Goal: Information Seeking & Learning: Learn about a topic

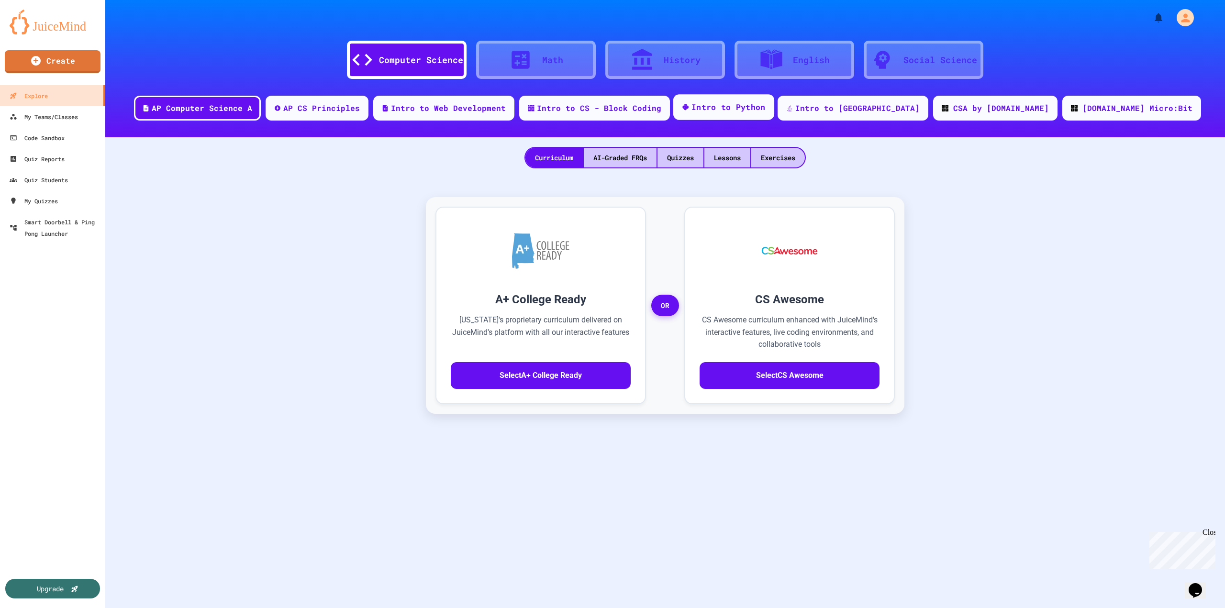
click at [766, 105] on div "Intro to Python" at bounding box center [728, 107] width 74 height 12
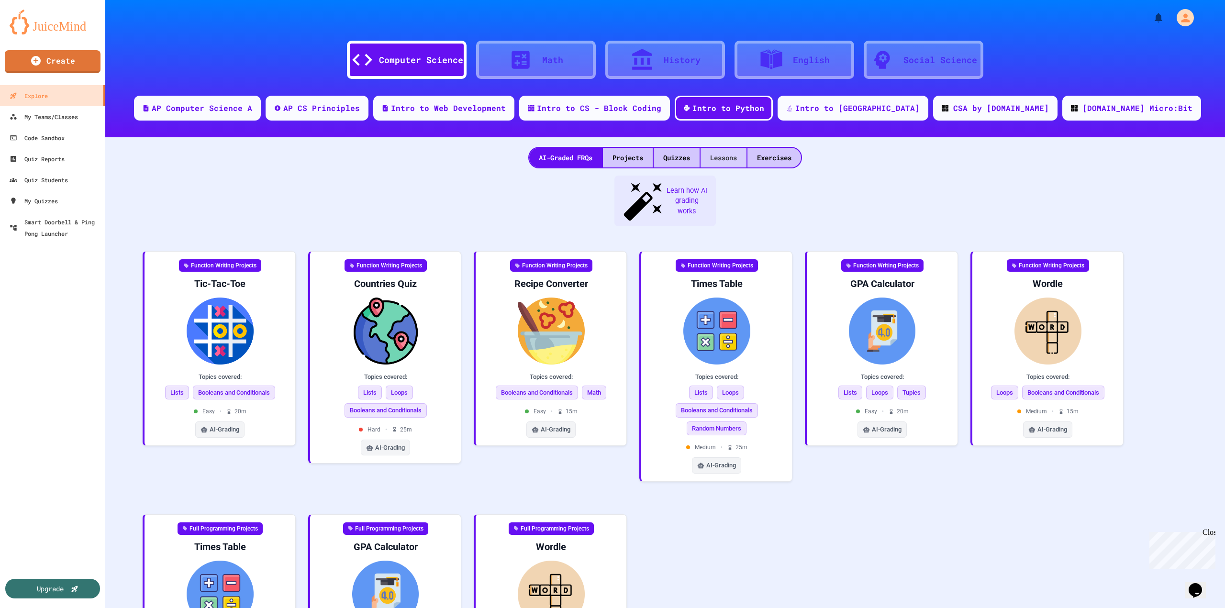
click at [725, 157] on div "Lessons" at bounding box center [723, 158] width 46 height 20
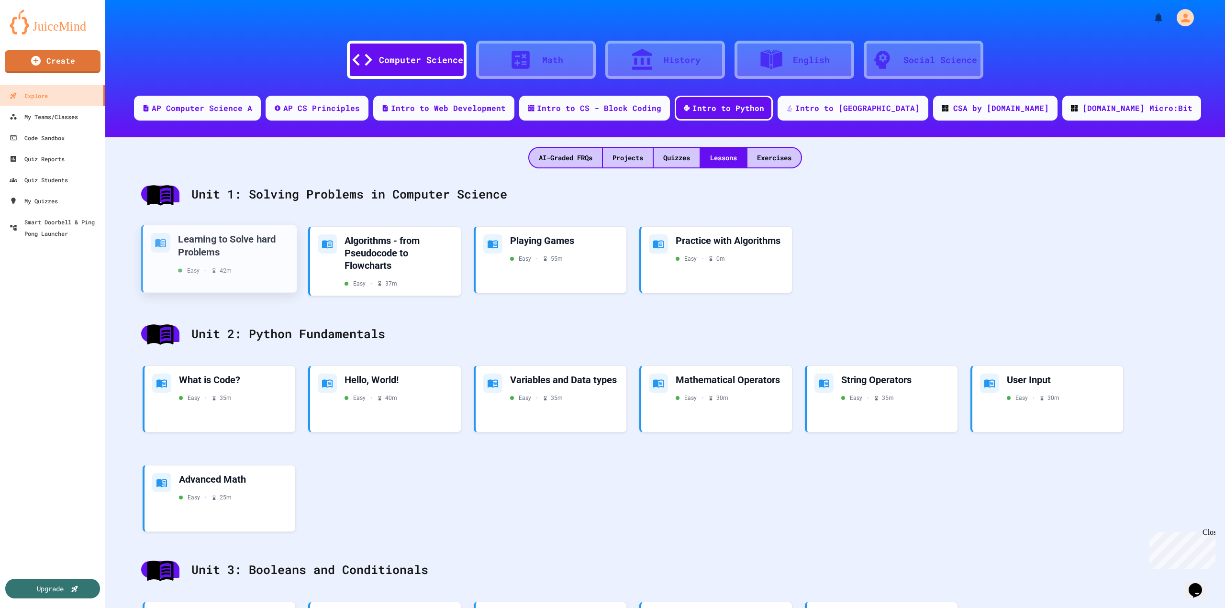
click at [234, 241] on div "Learning to Solve hard Problems" at bounding box center [233, 245] width 111 height 25
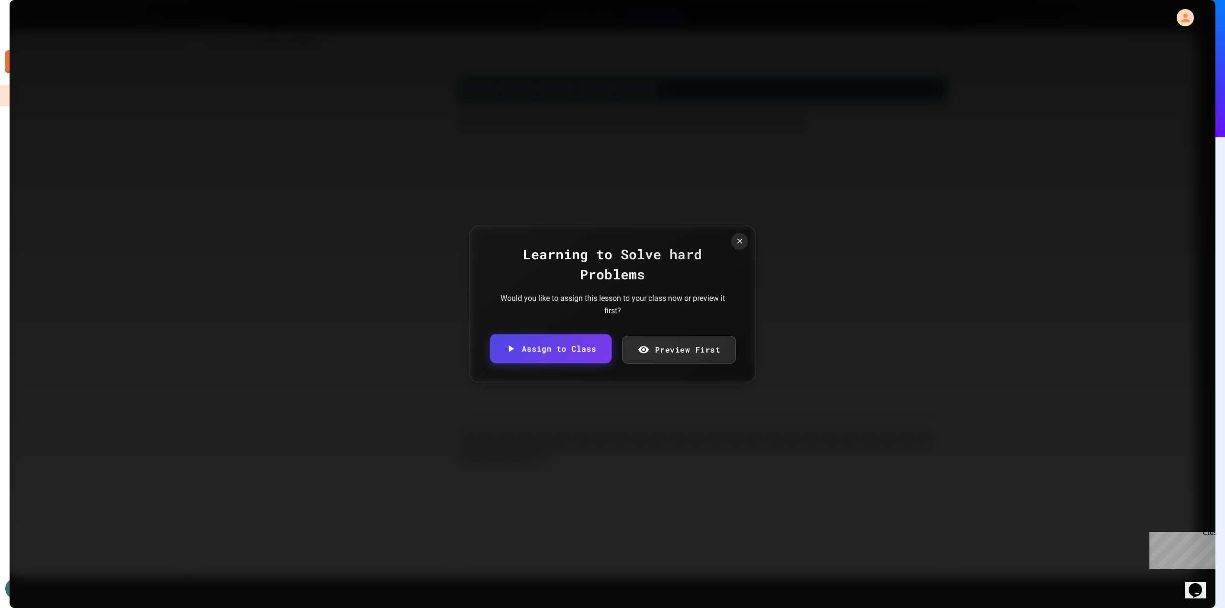
click at [593, 350] on link "Assign to Class" at bounding box center [551, 348] width 122 height 29
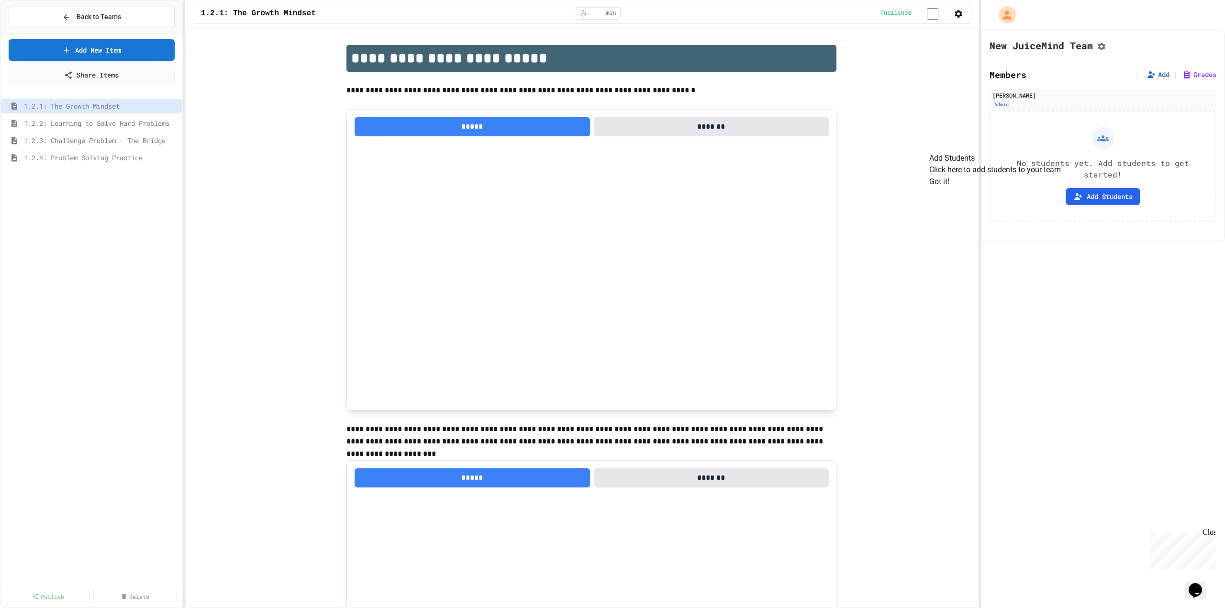
click at [949, 188] on button "Got it!" at bounding box center [939, 181] width 20 height 11
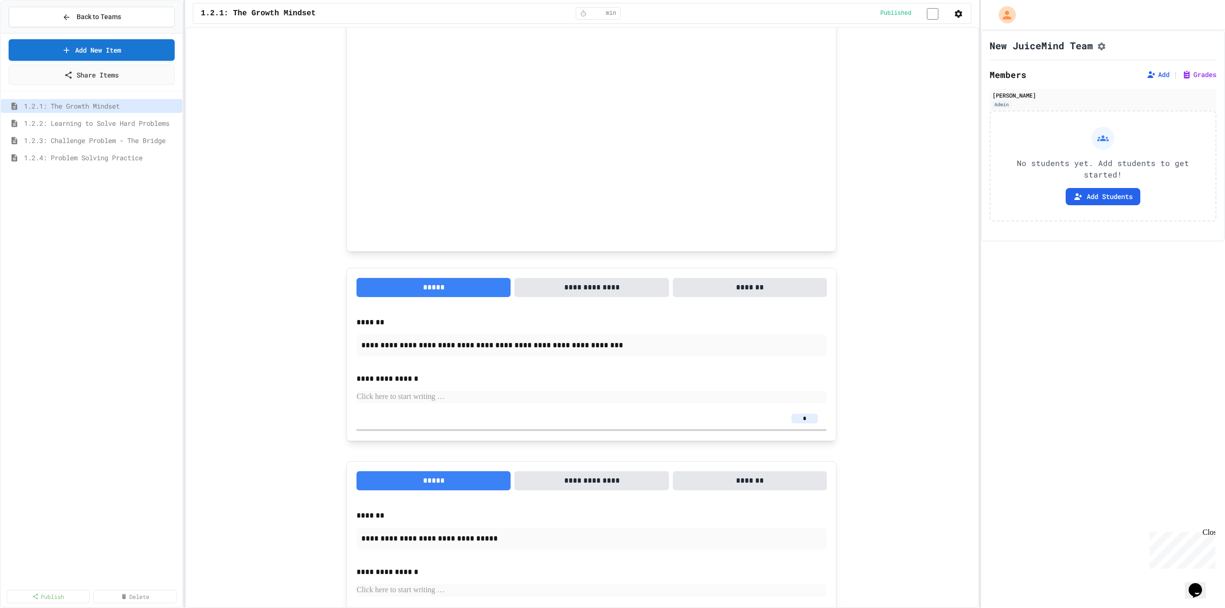
scroll to position [475, 0]
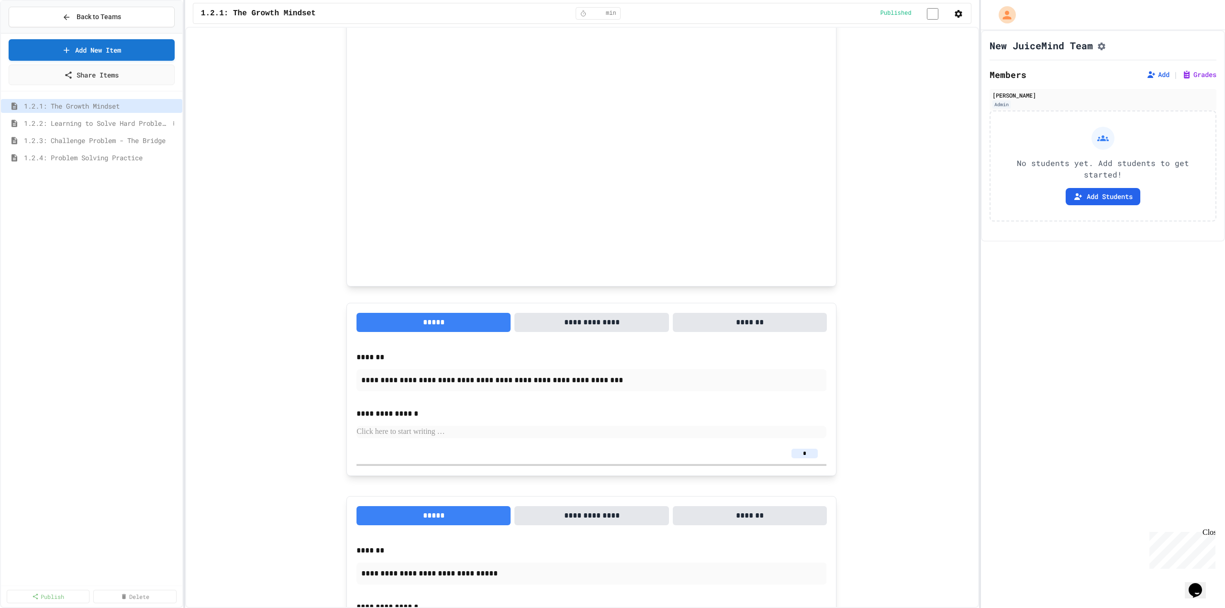
click at [153, 121] on span "1.2.2: Learning to Solve Hard Problems" at bounding box center [96, 123] width 145 height 10
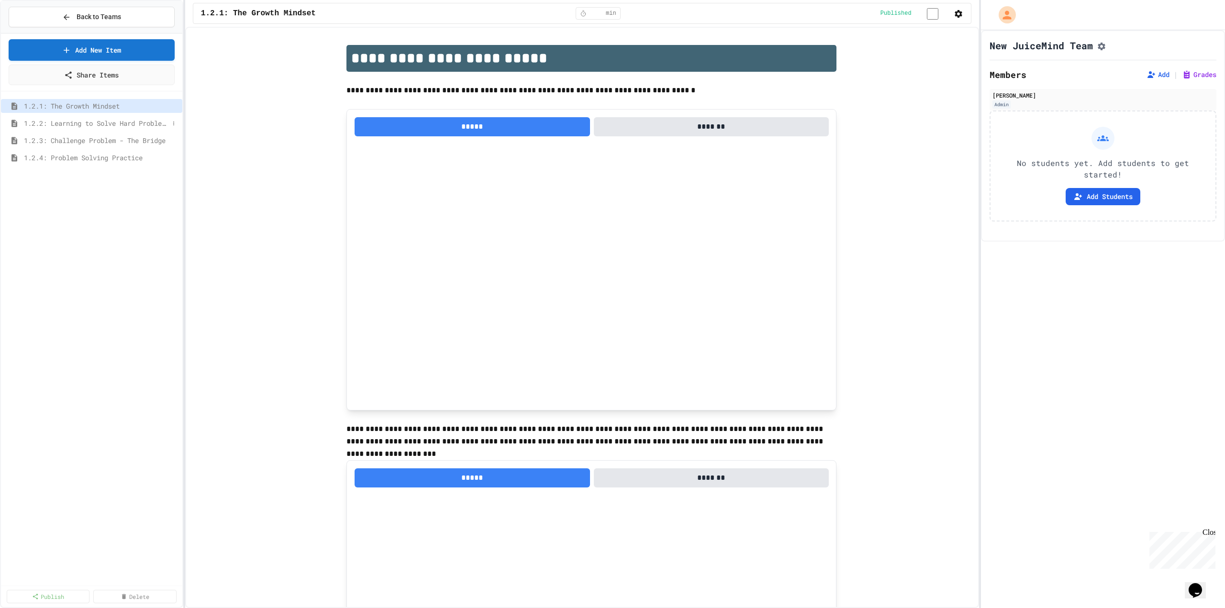
select select "***"
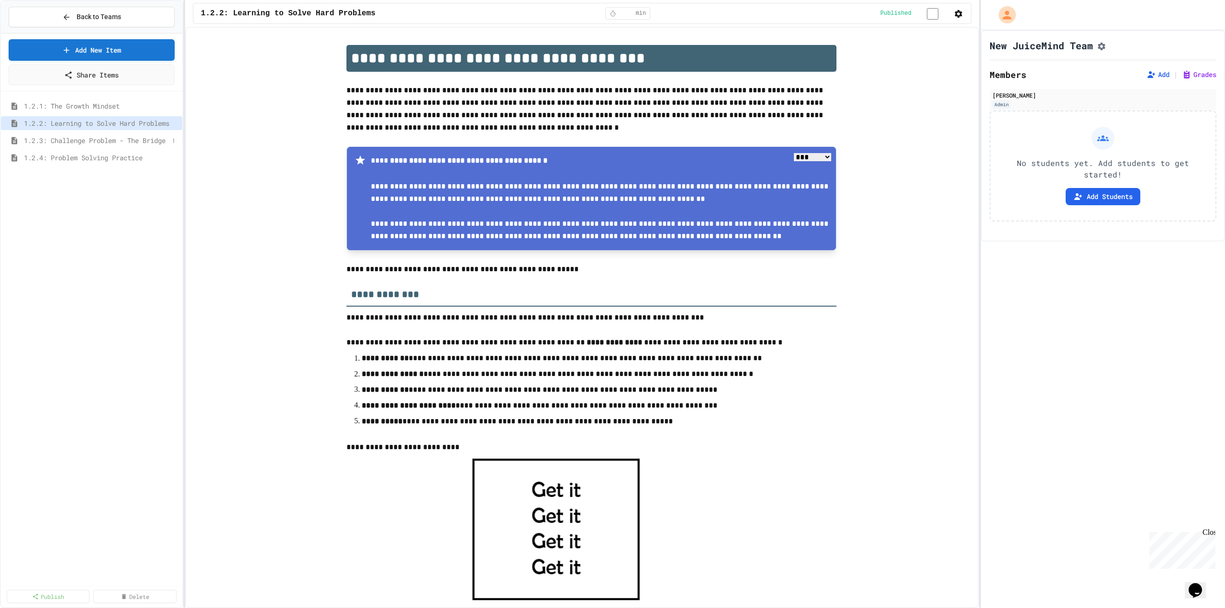
click at [154, 140] on span "1.2.3: Challenge Problem - The Bridge" at bounding box center [96, 140] width 145 height 10
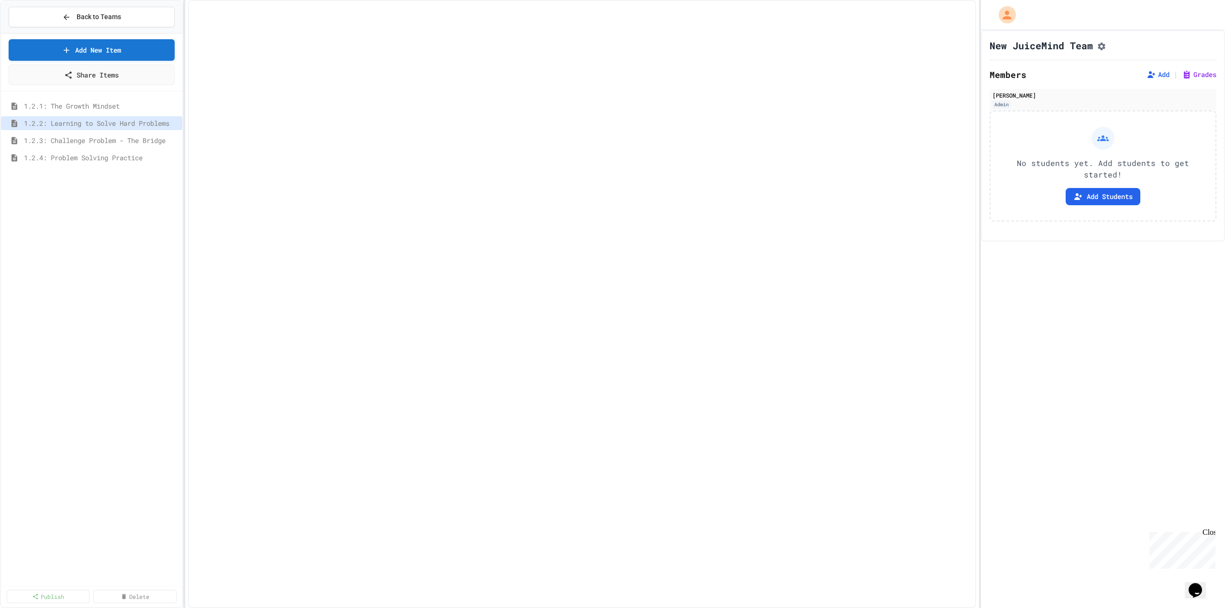
select select "***"
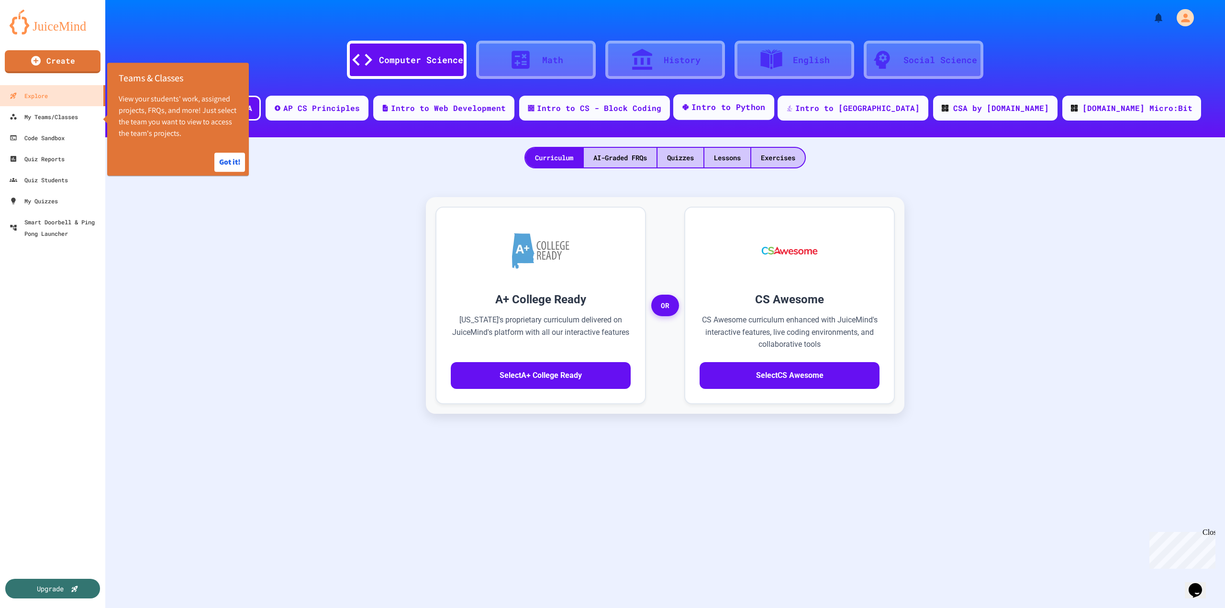
click at [766, 103] on div "Intro to Python" at bounding box center [728, 107] width 74 height 12
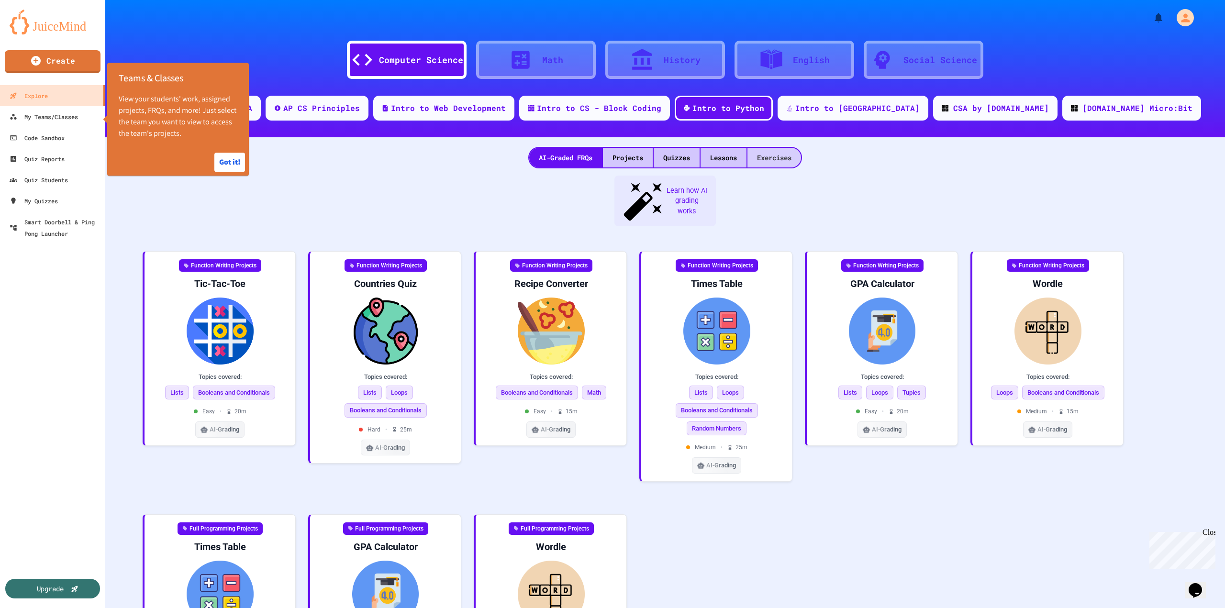
click at [778, 155] on div "Exercises" at bounding box center [774, 158] width 54 height 20
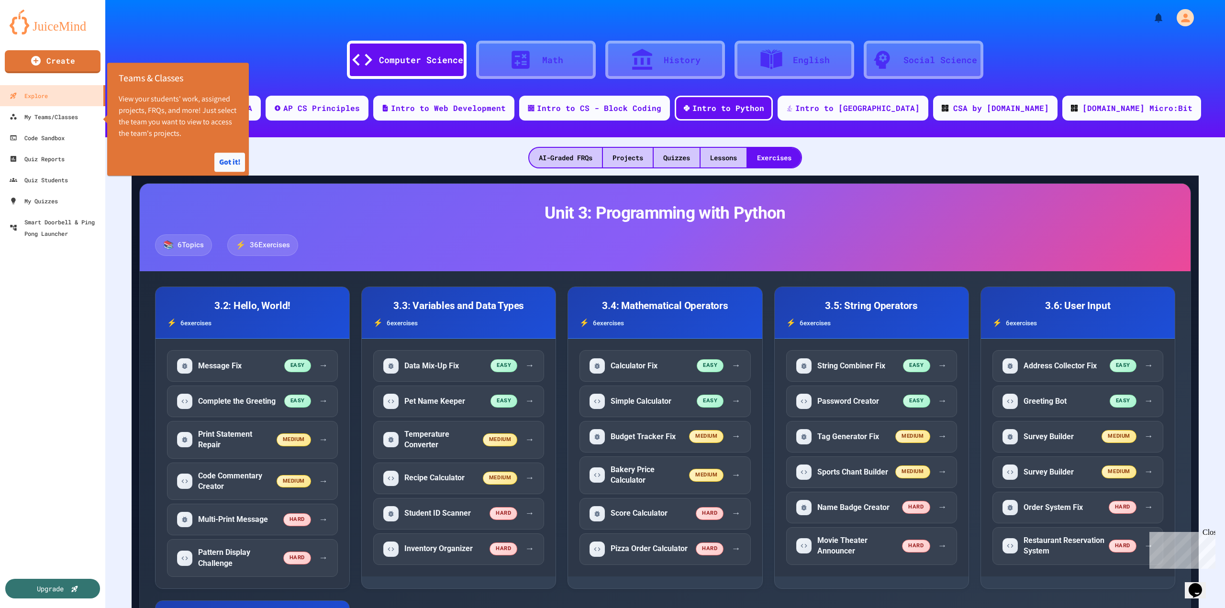
click at [232, 163] on button "Got it!" at bounding box center [229, 162] width 31 height 19
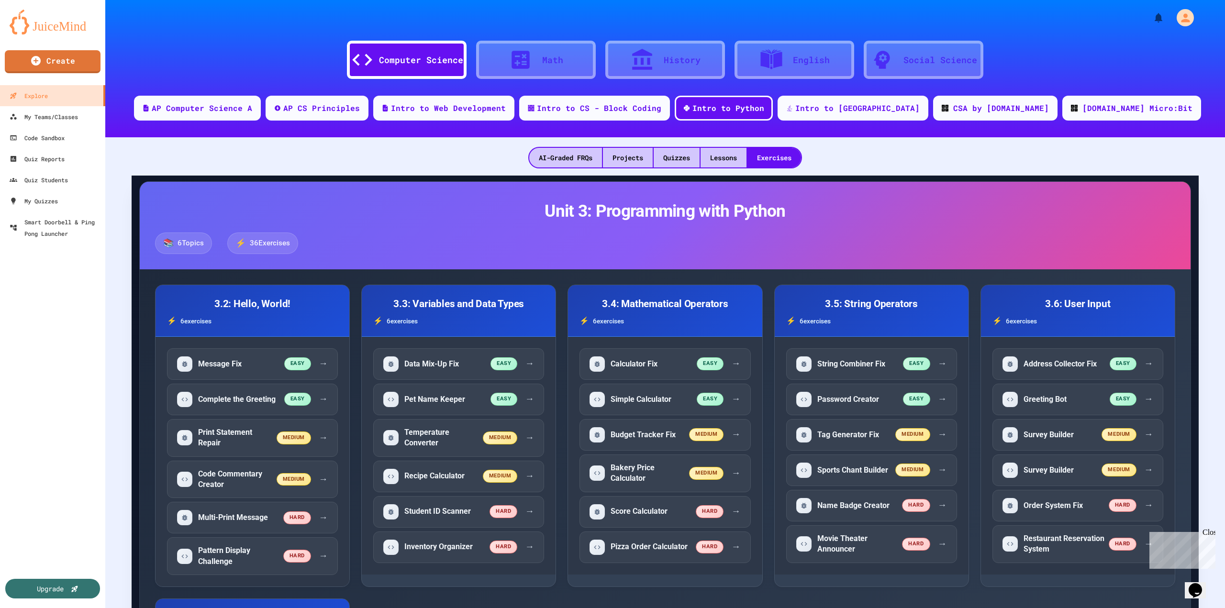
click at [180, 245] on span "6 Topics" at bounding box center [191, 243] width 26 height 11
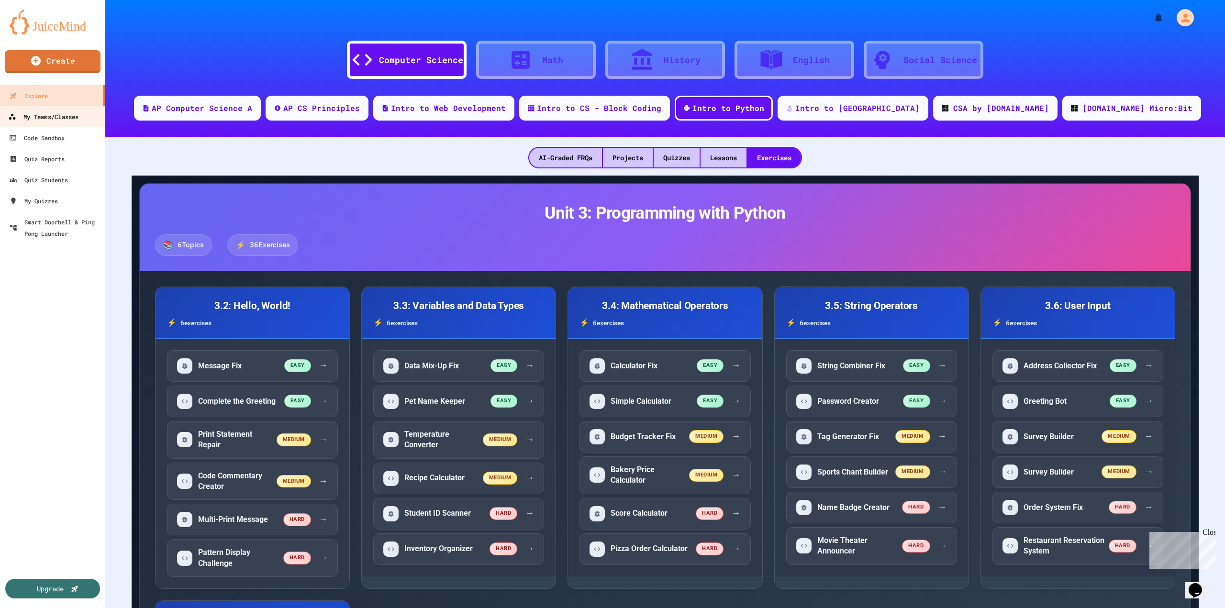
click at [48, 115] on div "My Teams/Classes" at bounding box center [43, 117] width 70 height 12
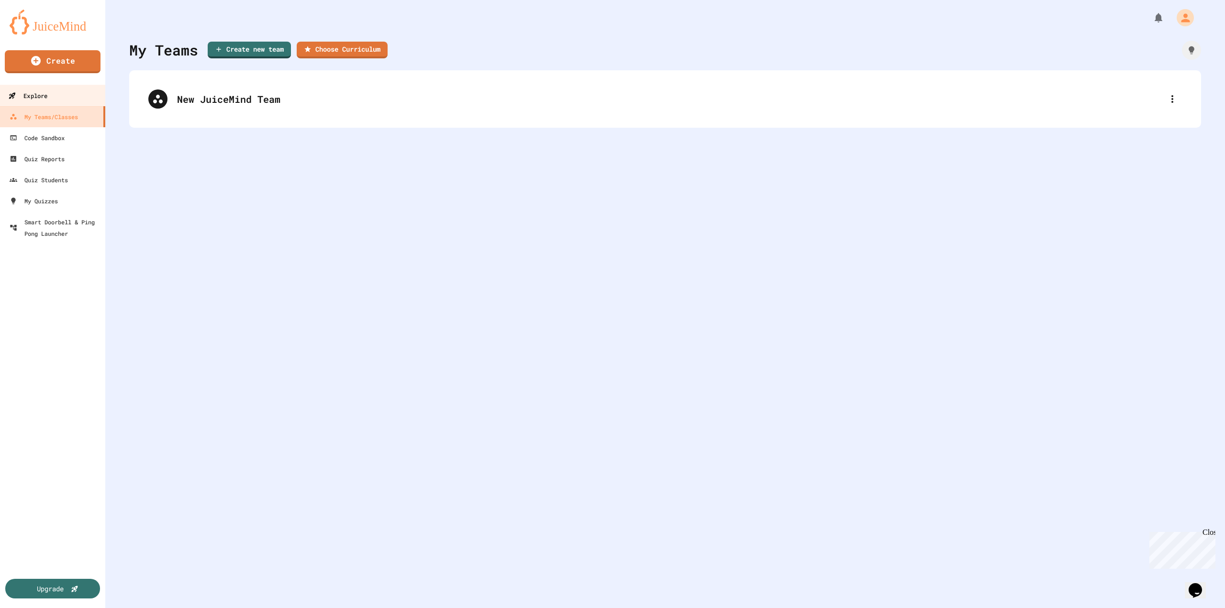
click at [34, 87] on link "Explore" at bounding box center [53, 96] width 109 height 22
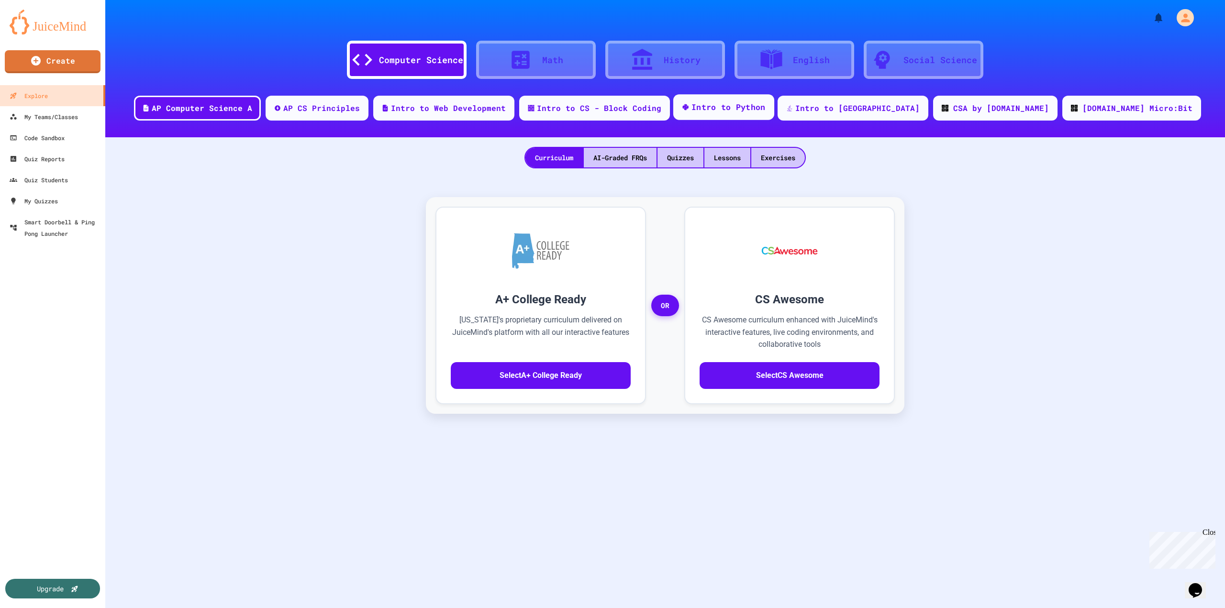
click at [766, 111] on div "Intro to Python" at bounding box center [728, 107] width 74 height 12
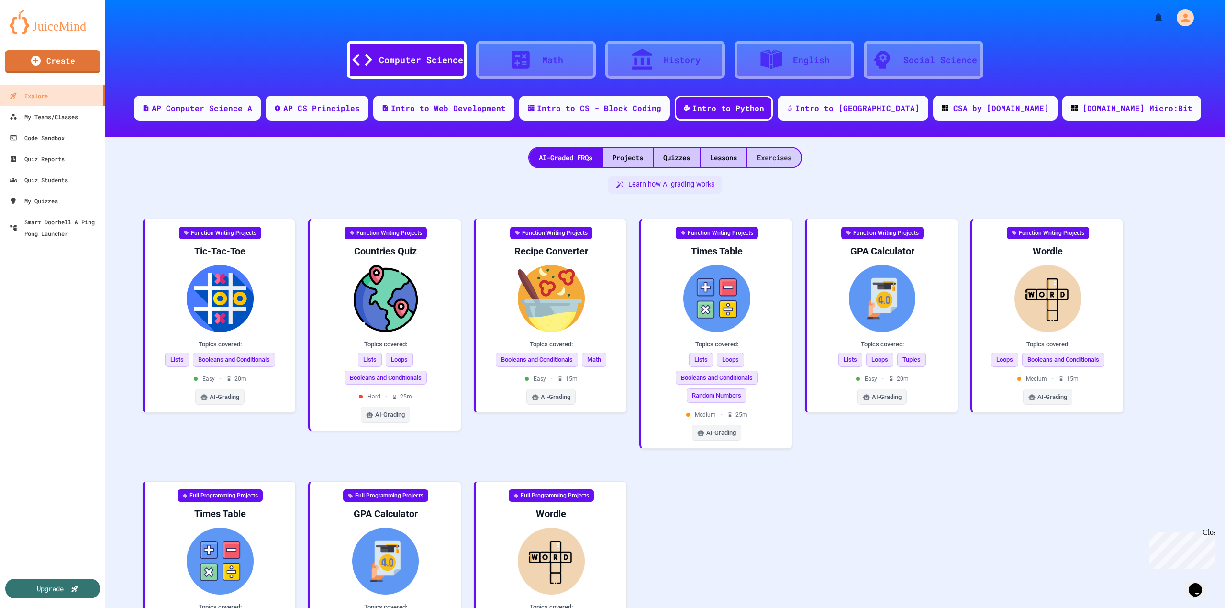
click at [776, 152] on div "Exercises" at bounding box center [774, 158] width 54 height 20
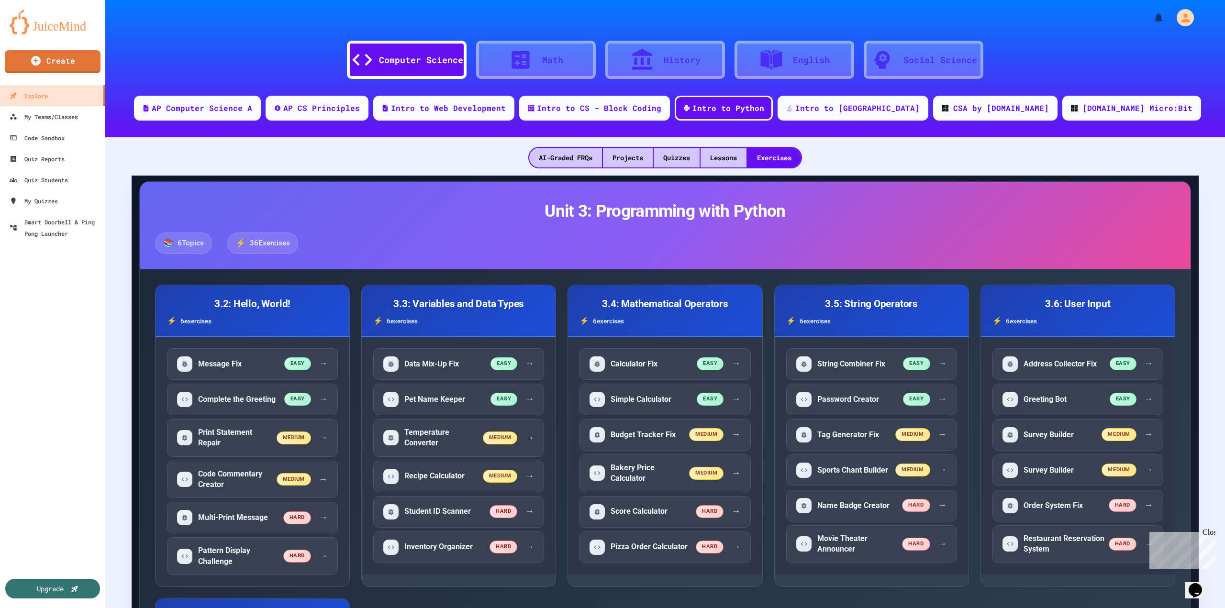
click at [275, 245] on span "36 Exercises" at bounding box center [270, 243] width 40 height 11
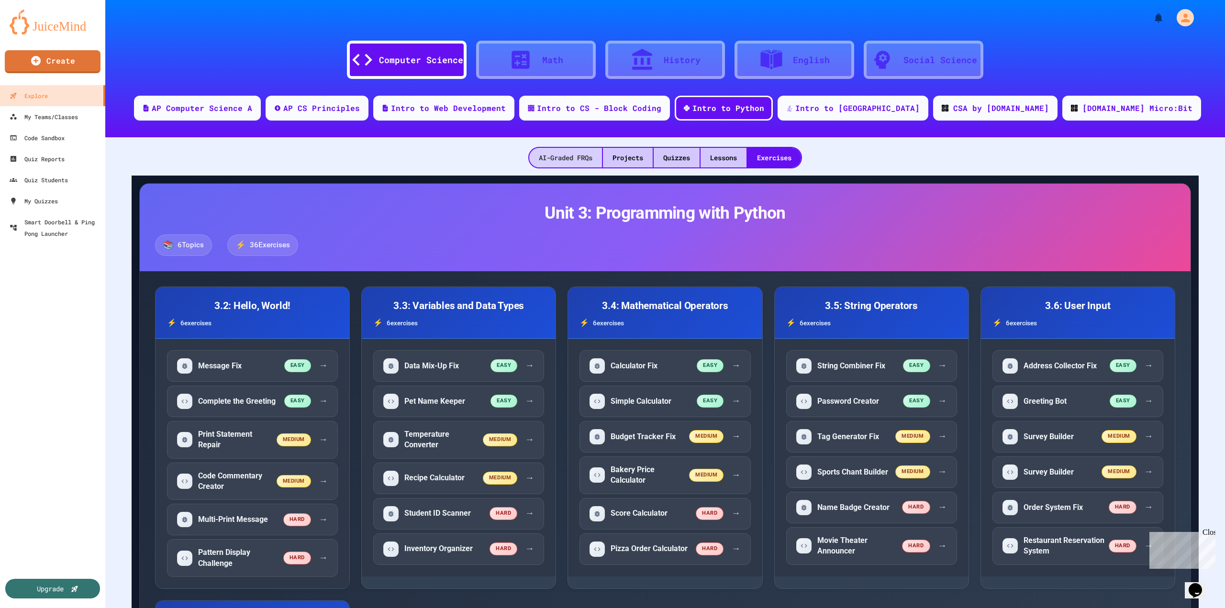
click at [583, 153] on div "AI-Graded FRQs" at bounding box center [565, 158] width 73 height 20
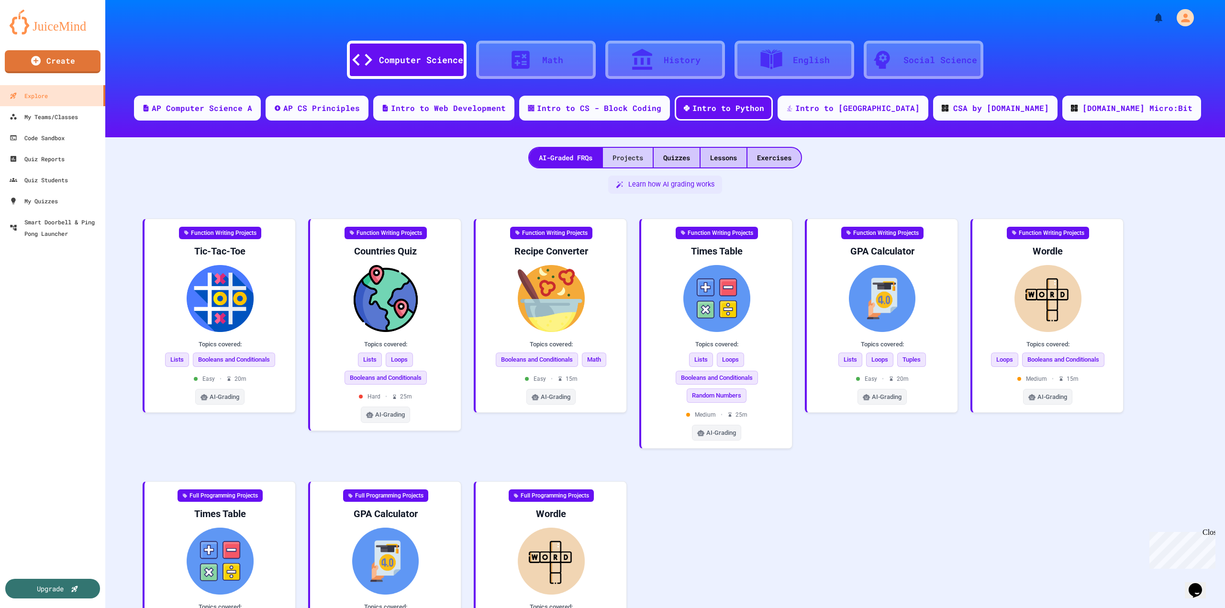
click at [621, 156] on div "Projects" at bounding box center [628, 158] width 50 height 20
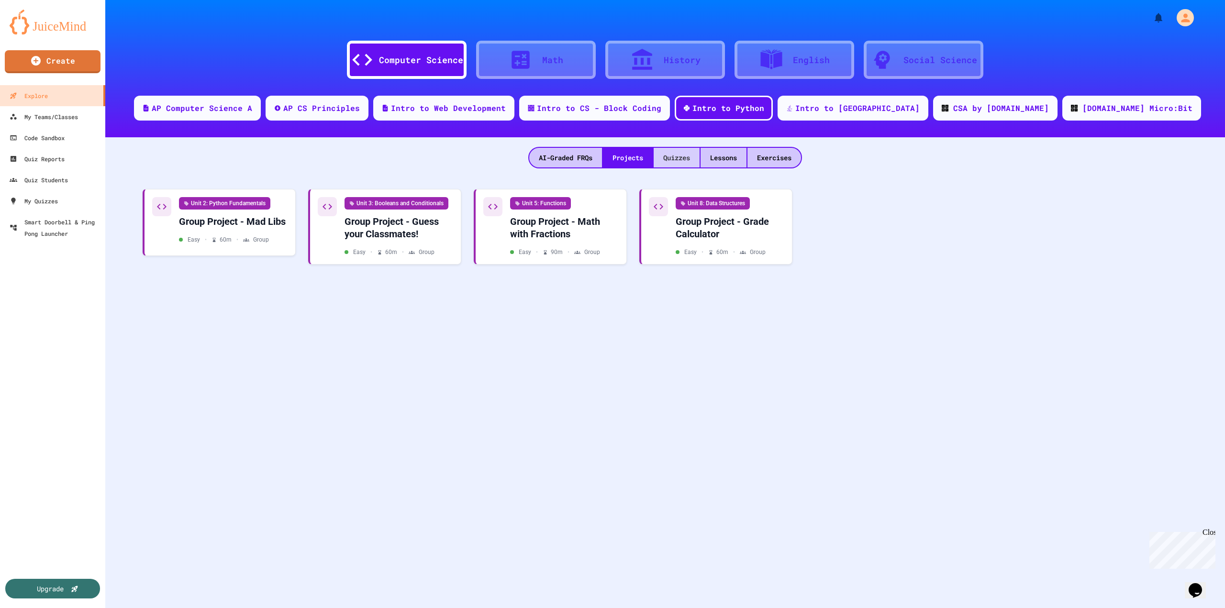
click at [681, 157] on div "Quizzes" at bounding box center [677, 158] width 46 height 20
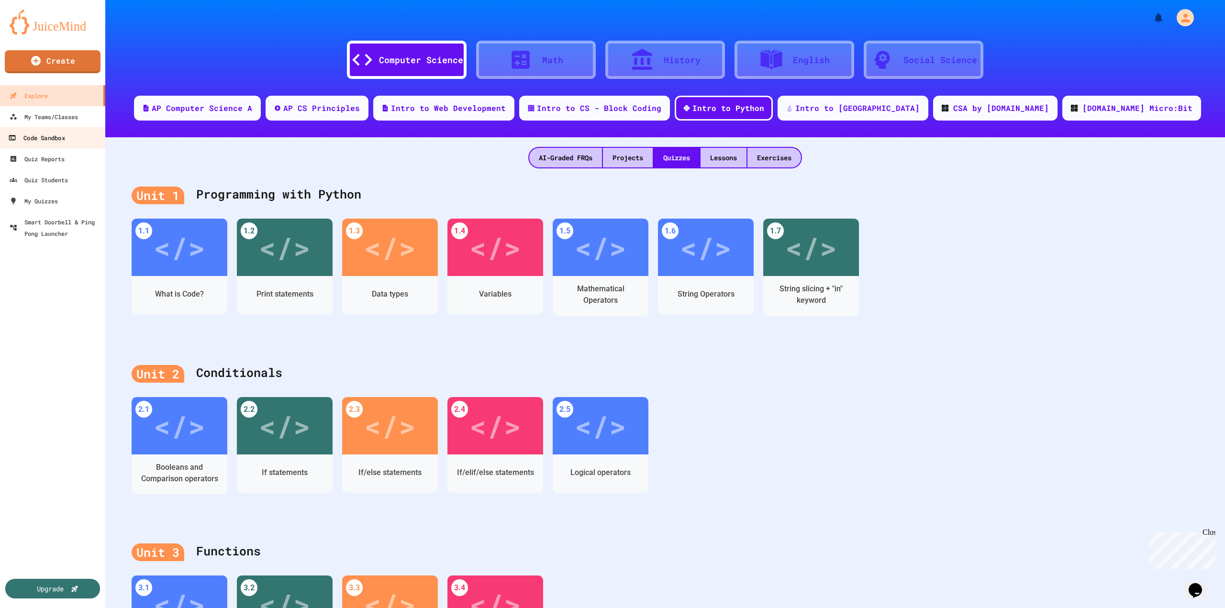
click at [58, 134] on div "Code Sandbox" at bounding box center [36, 138] width 56 height 12
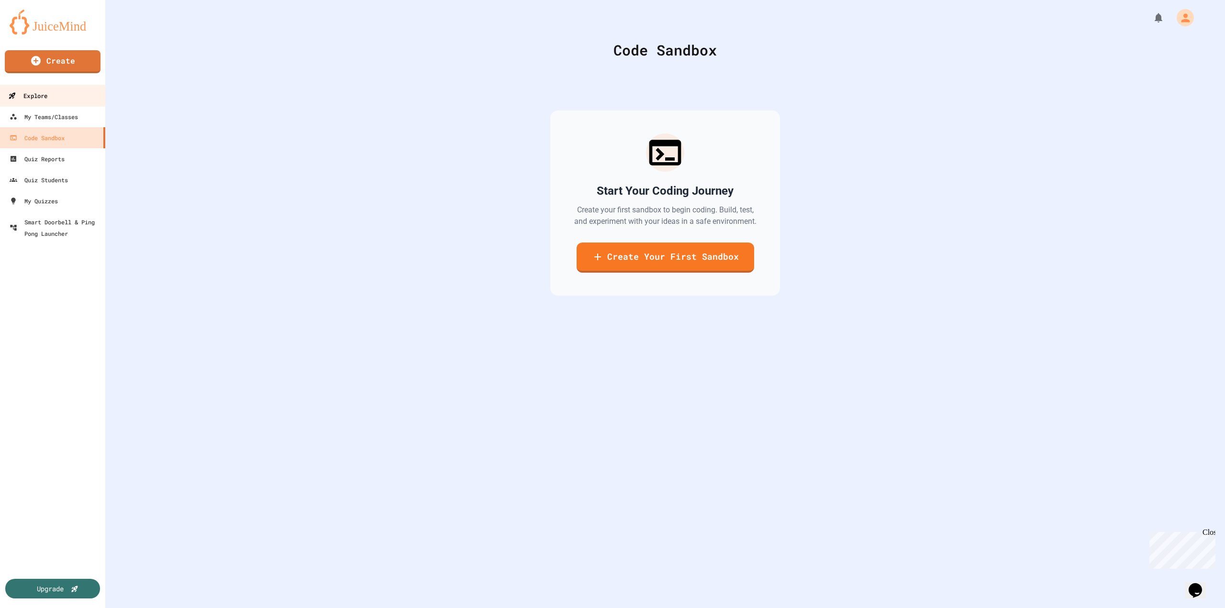
click at [45, 99] on div "Explore" at bounding box center [27, 96] width 39 height 12
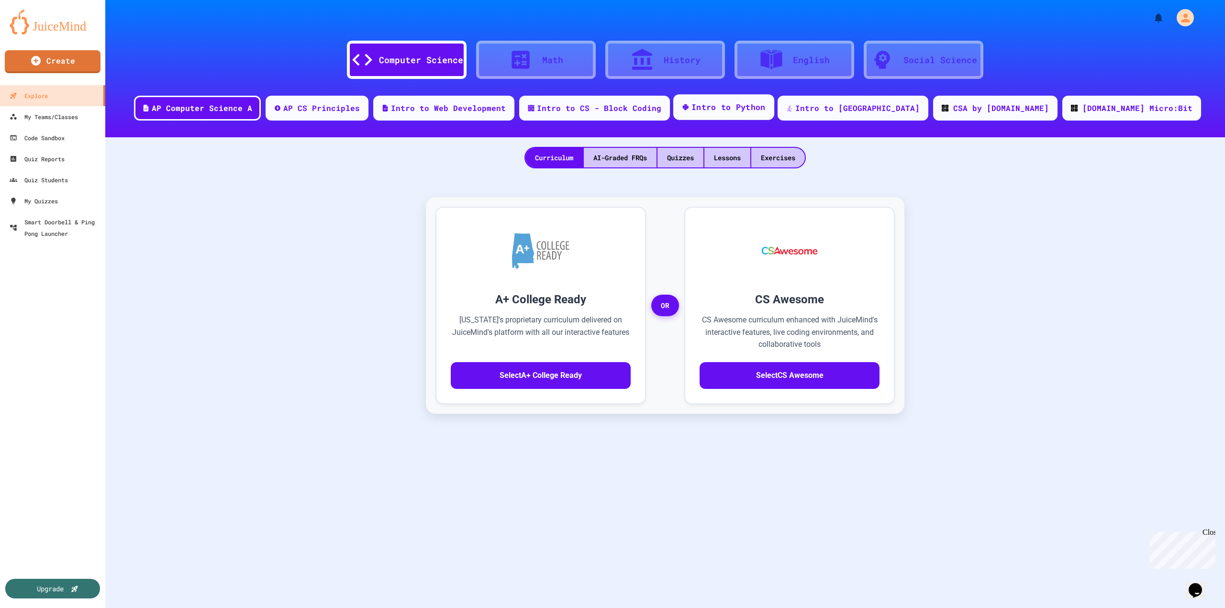
click at [771, 97] on div "Intro to Python" at bounding box center [723, 107] width 101 height 26
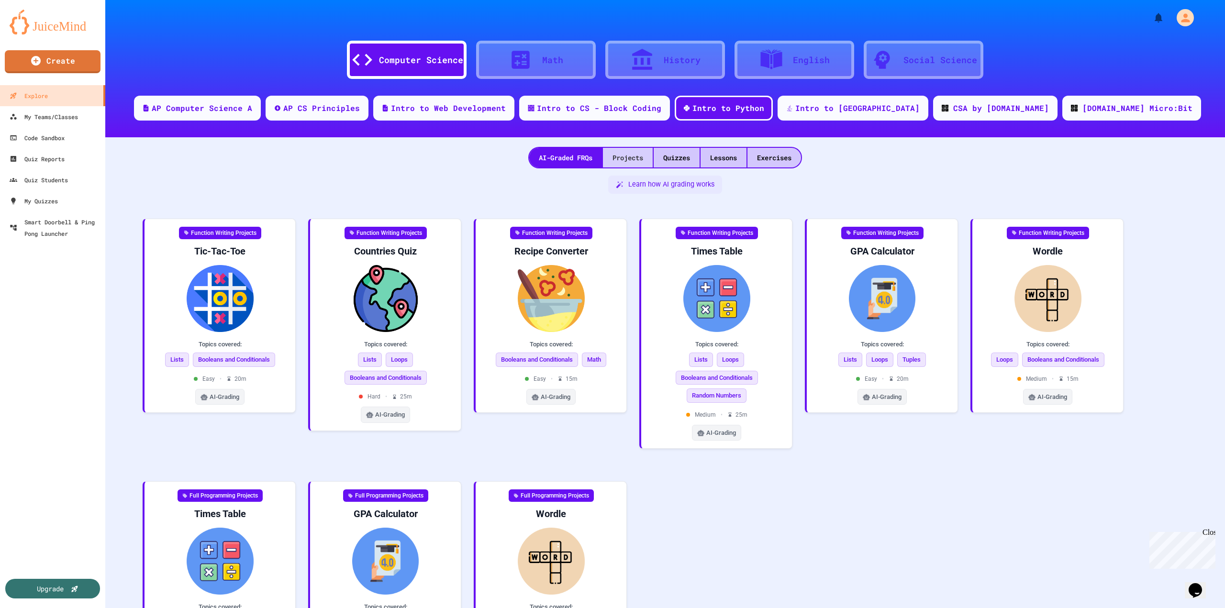
click at [613, 159] on div "Projects" at bounding box center [628, 158] width 50 height 20
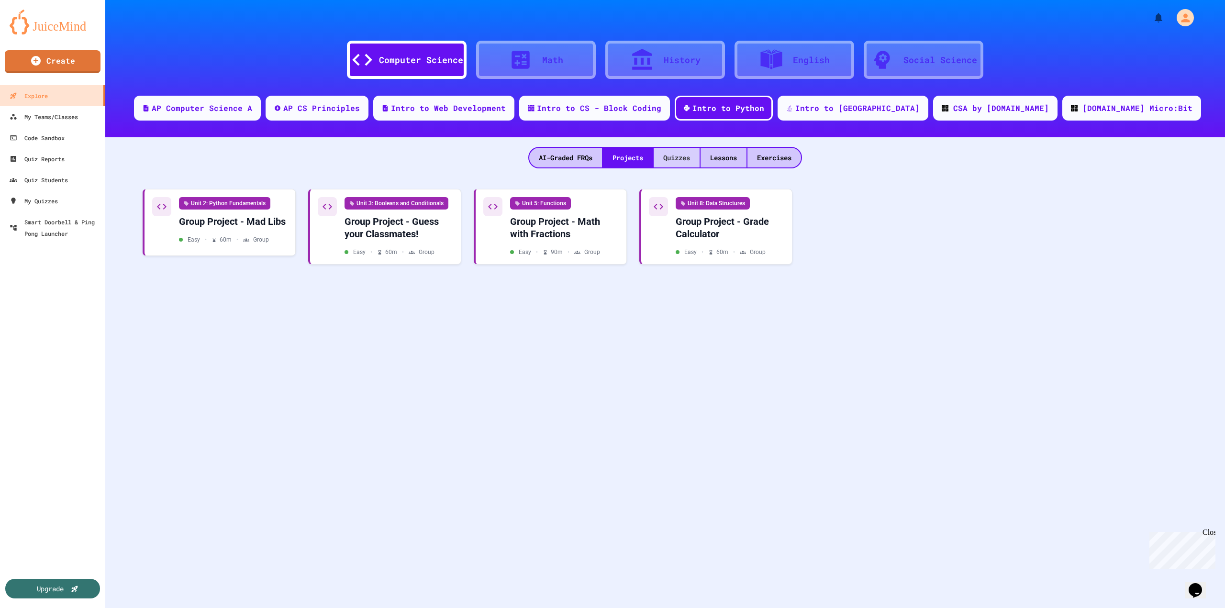
click at [679, 158] on div "Quizzes" at bounding box center [677, 158] width 46 height 20
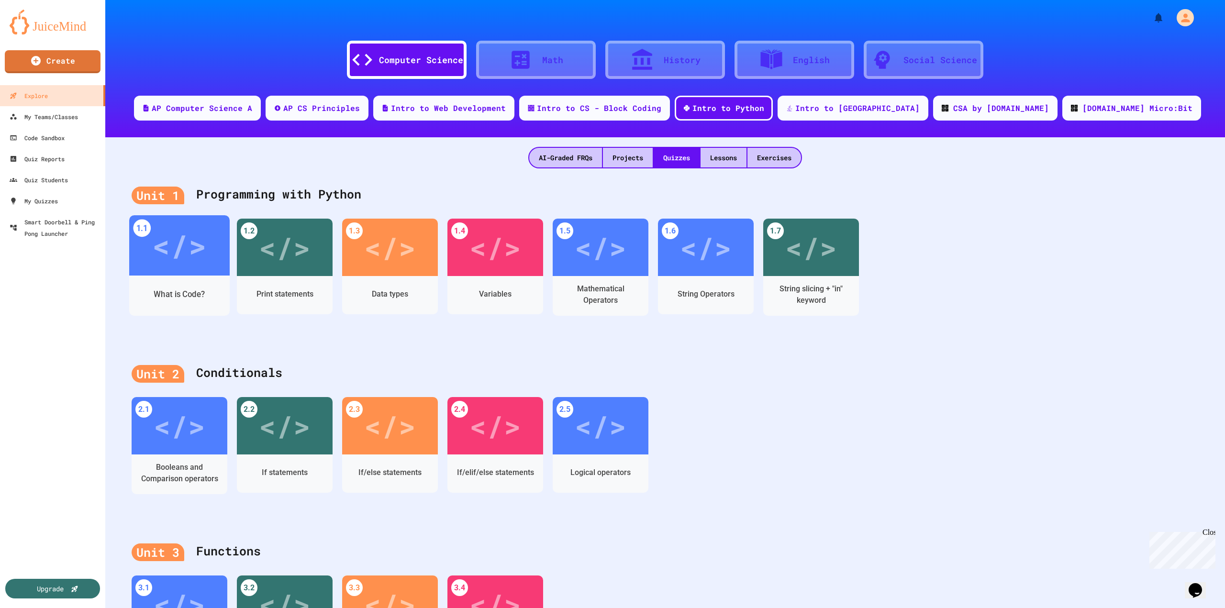
click at [191, 286] on div "What is Code?" at bounding box center [179, 295] width 100 height 28
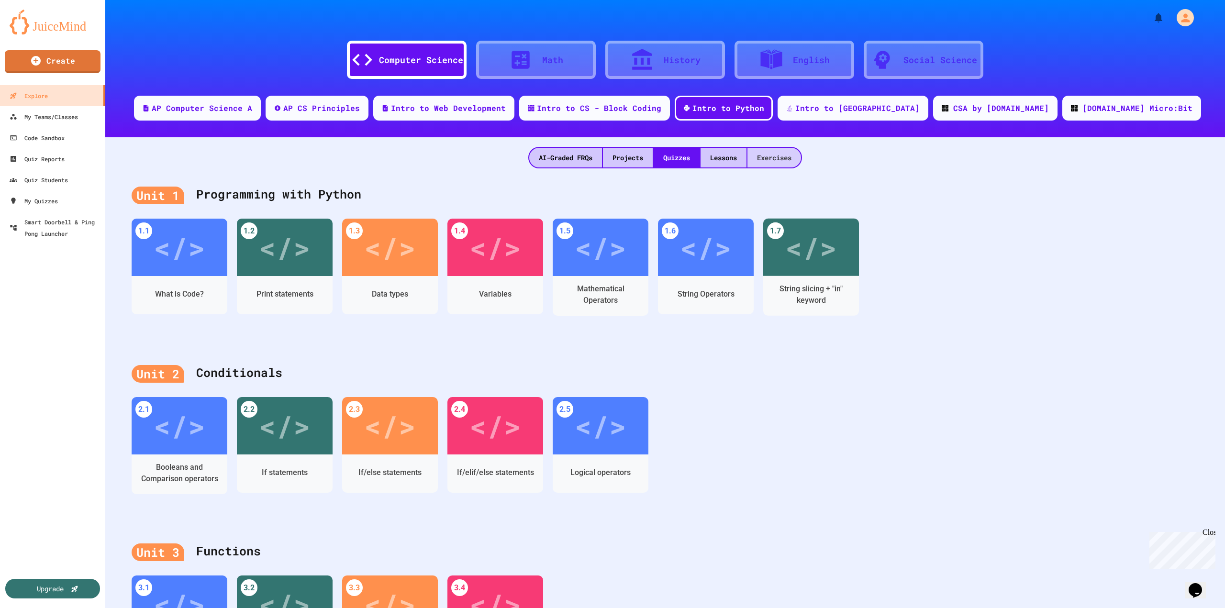
click at [771, 156] on div "Exercises" at bounding box center [774, 158] width 54 height 20
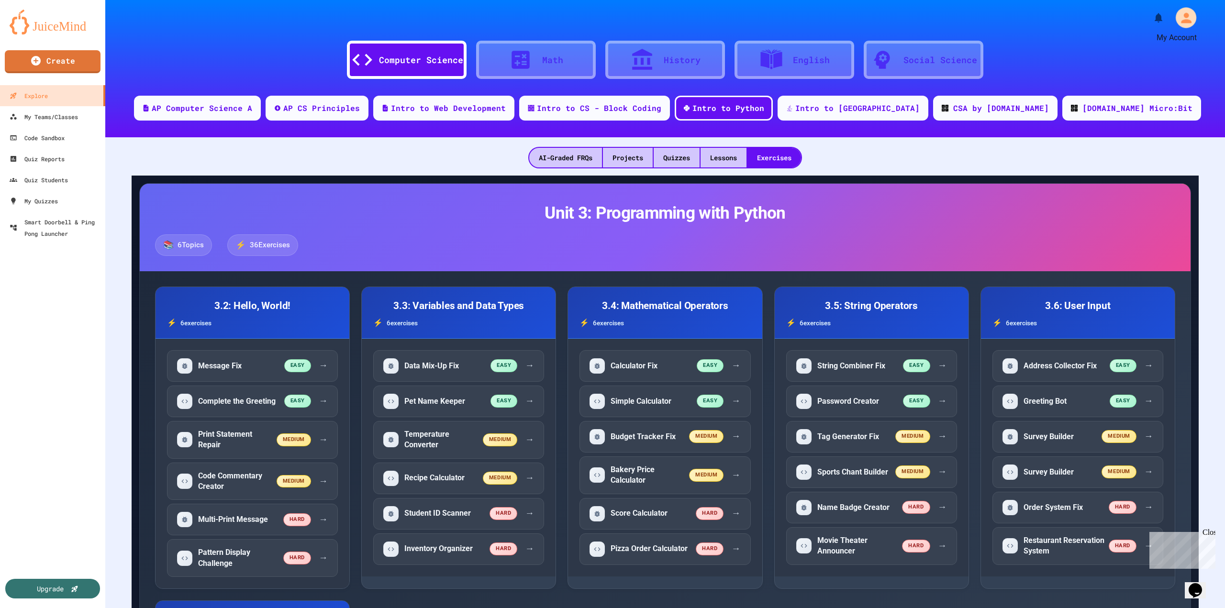
click at [1178, 13] on icon "My Account" at bounding box center [1185, 17] width 15 height 15
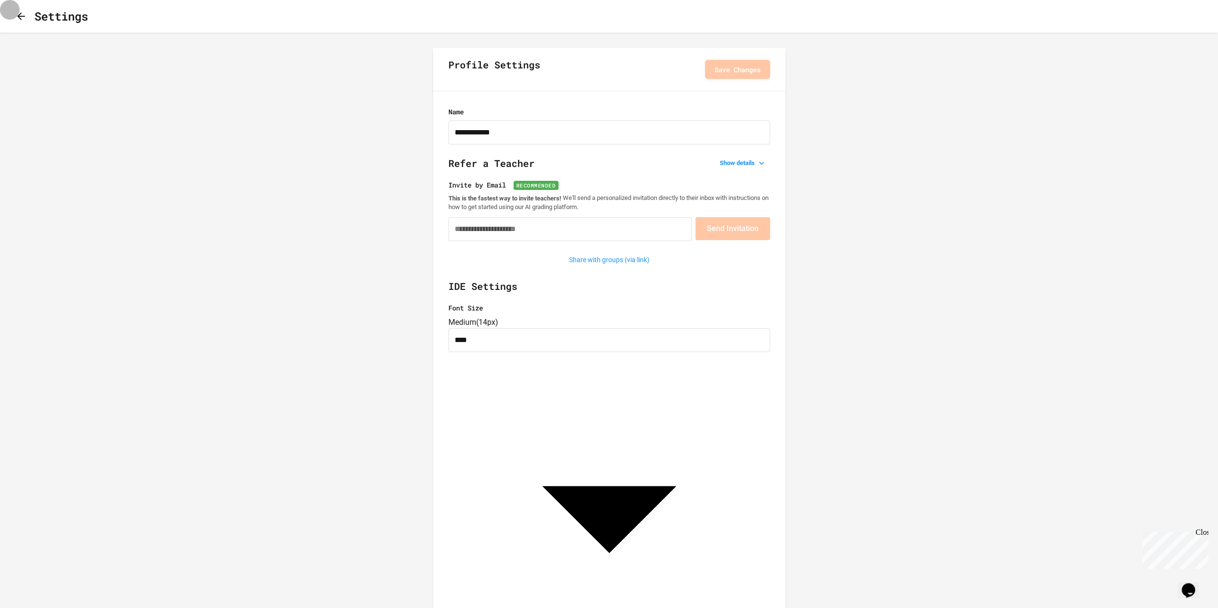
click at [25, 22] on icon "button" at bounding box center [20, 16] width 11 height 11
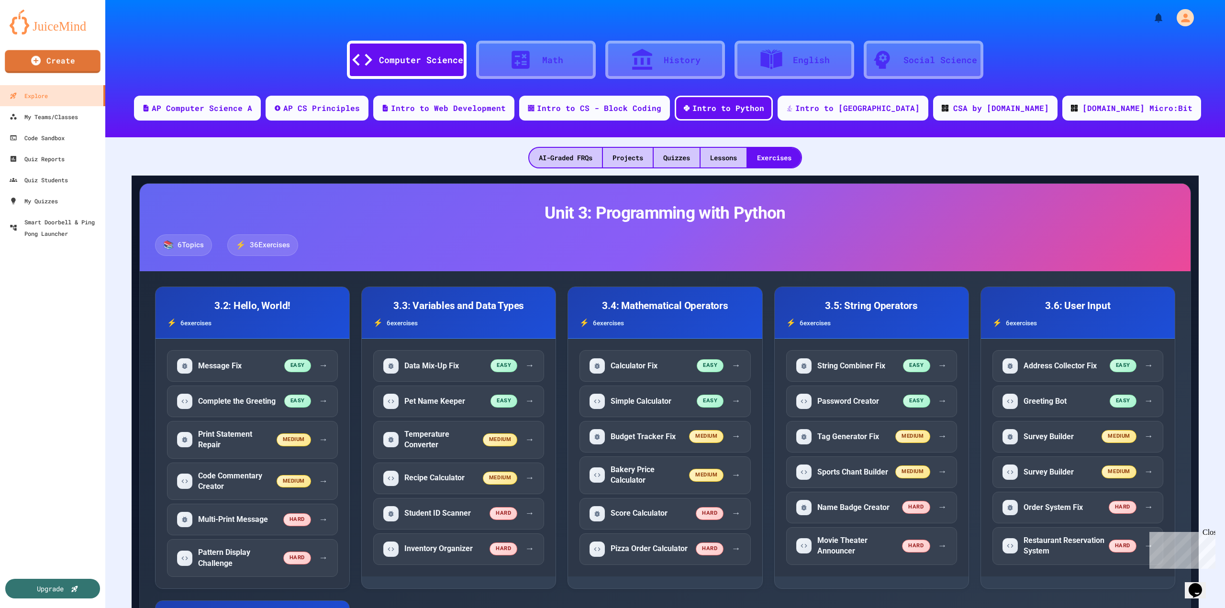
click at [69, 24] on img at bounding box center [53, 22] width 86 height 25
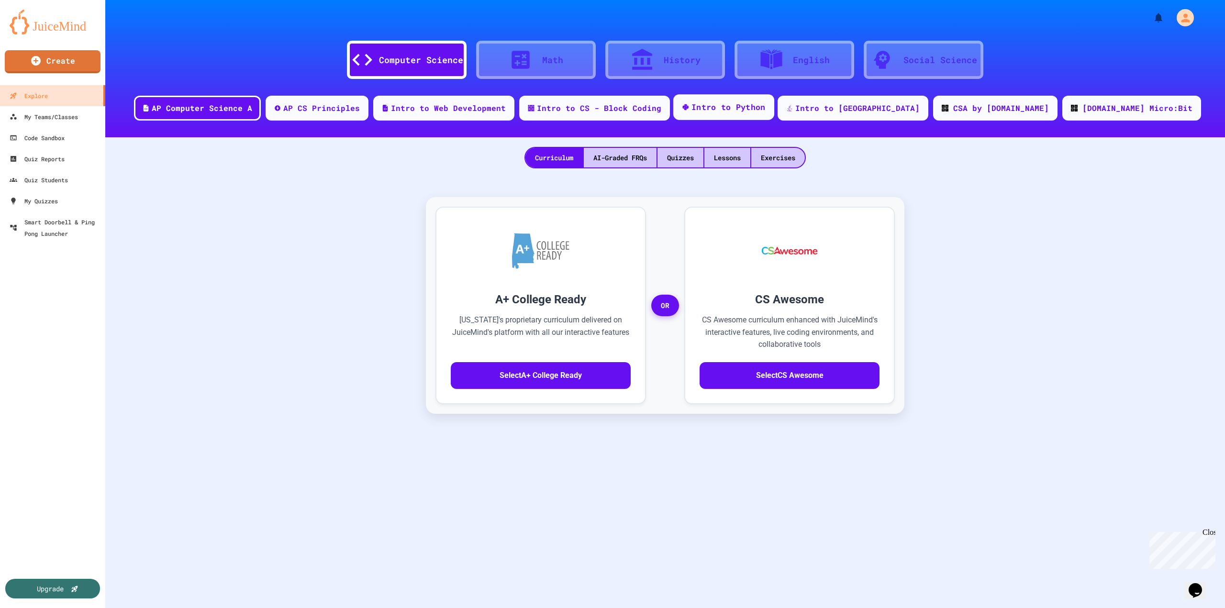
click at [766, 106] on div "Intro to Python" at bounding box center [728, 107] width 74 height 12
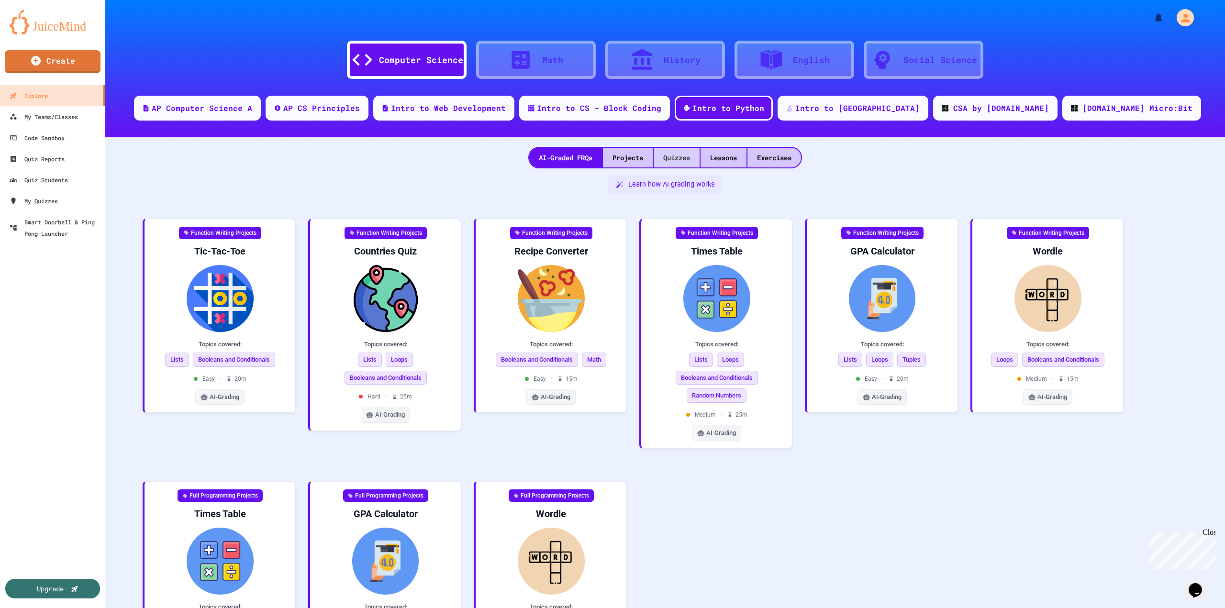
click at [678, 155] on div "Quizzes" at bounding box center [677, 158] width 46 height 20
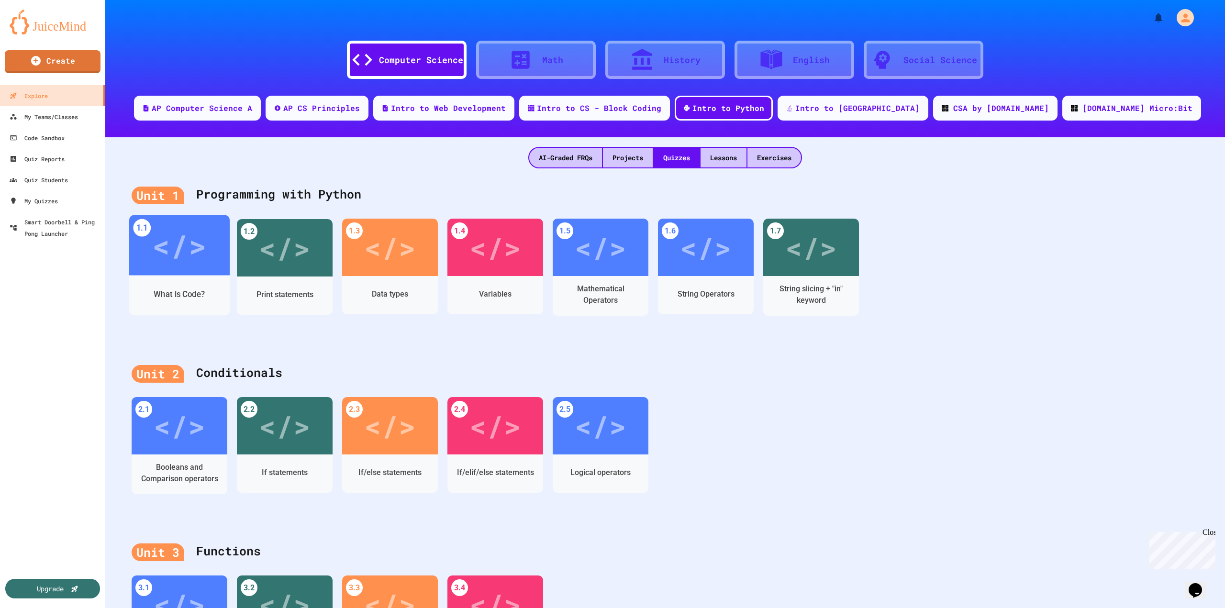
click at [194, 288] on div "What is Code?" at bounding box center [179, 294] width 100 height 28
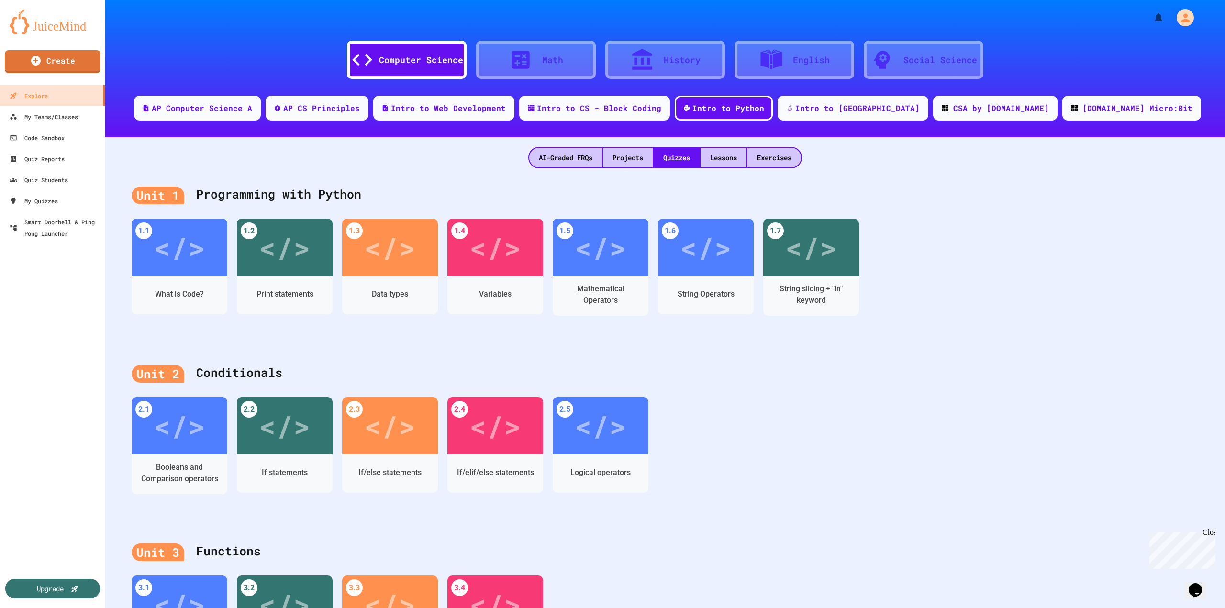
click at [817, 432] on div "2.1 </> Booleans and Comparison operators 2.2 </> If statements 2.3 </> If/else…" at bounding box center [665, 455] width 1067 height 116
